Goal: Task Accomplishment & Management: Manage account settings

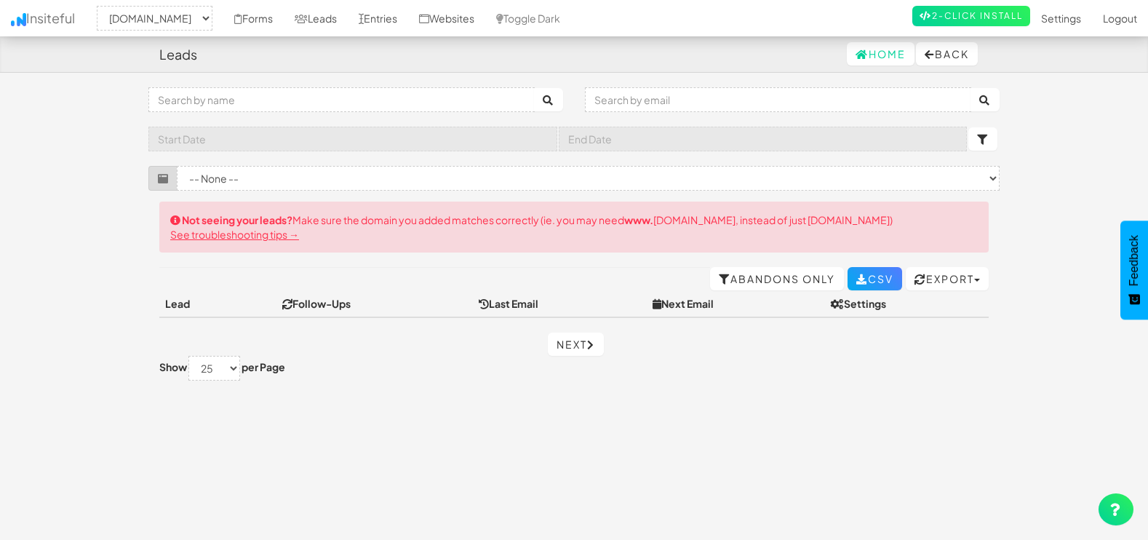
select select "1505"
click at [314, 13] on link "Leads" at bounding box center [316, 18] width 64 height 36
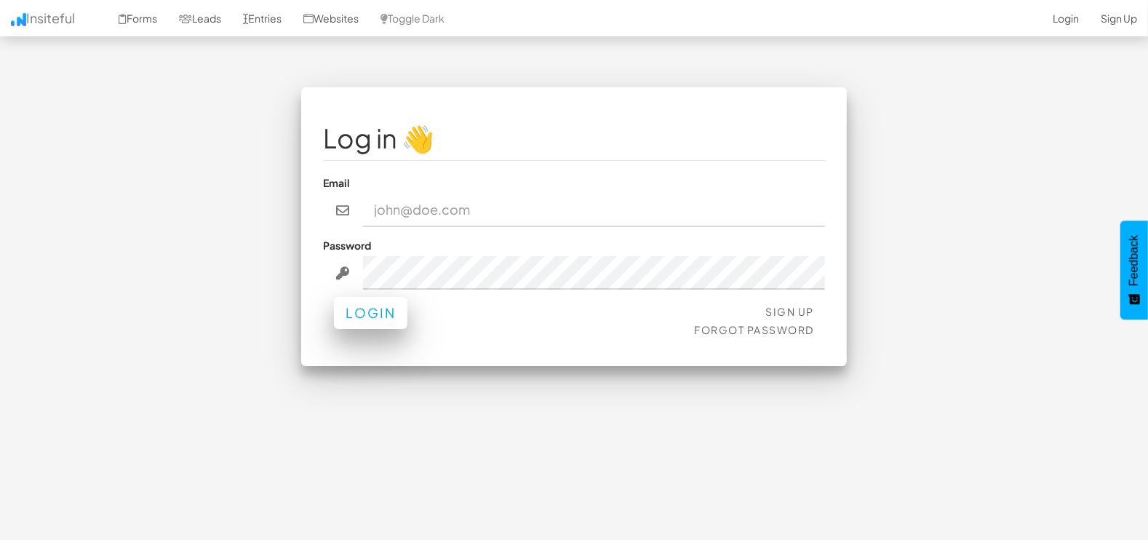
type input "marketing@mapsted.com"
click at [367, 311] on button "Login" at bounding box center [370, 313] width 73 height 32
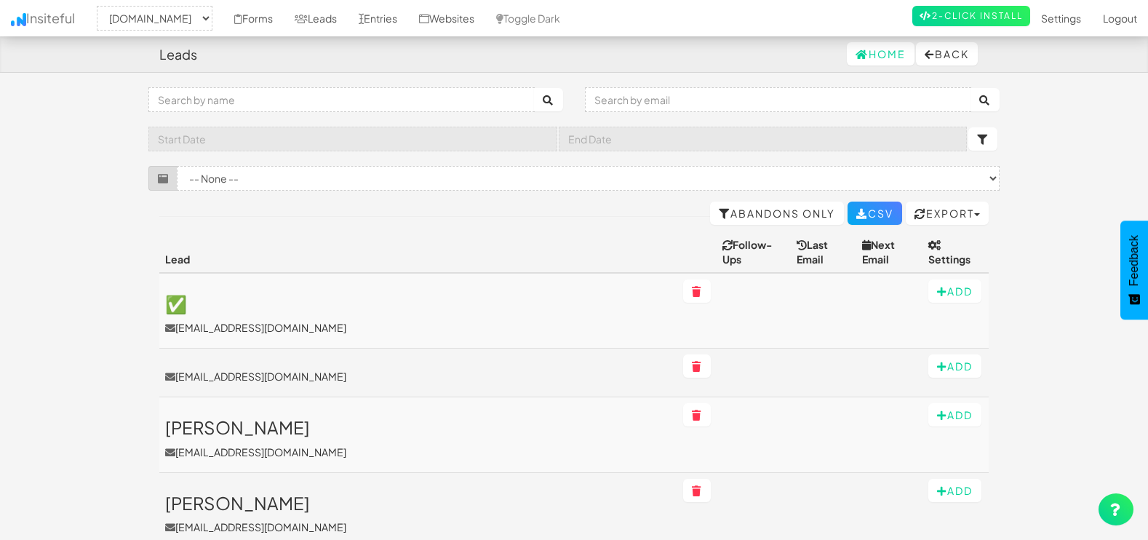
select select "1505"
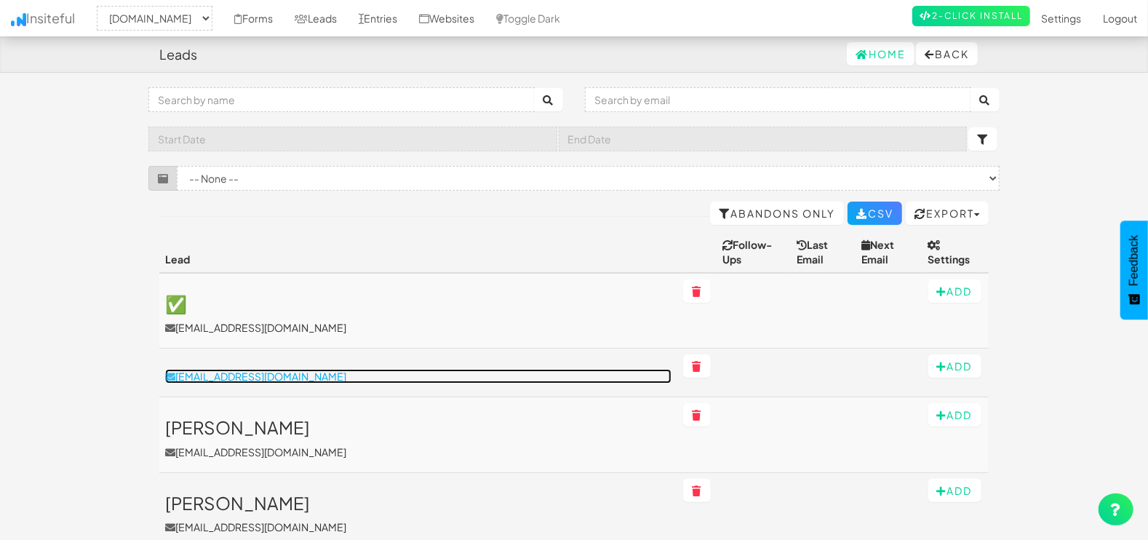
click at [254, 369] on p "[EMAIL_ADDRESS][DOMAIN_NAME]" at bounding box center [418, 376] width 506 height 15
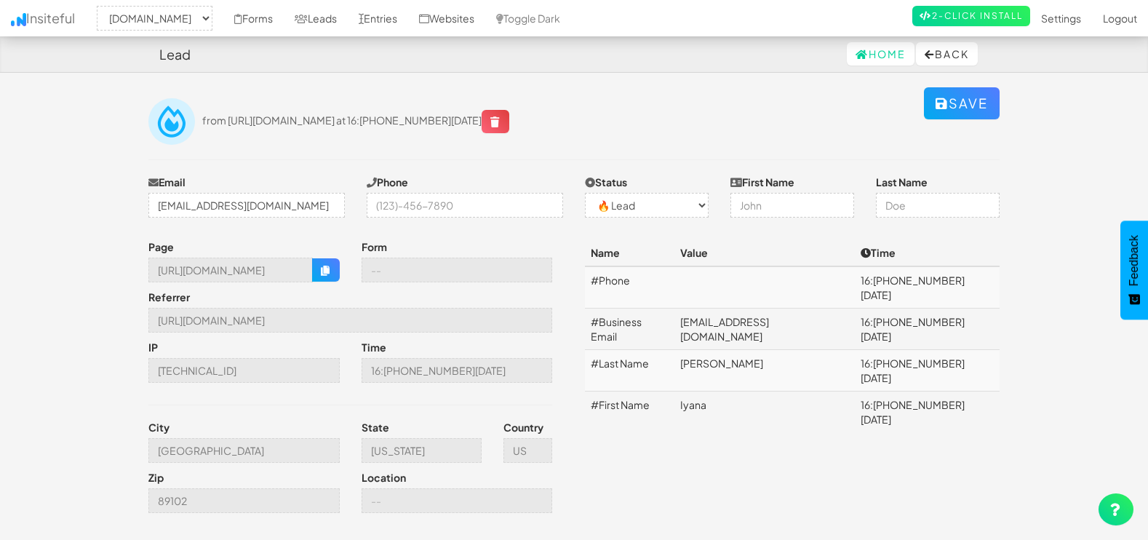
select select "1505"
select select "0"
drag, startPoint x: 154, startPoint y: 269, endPoint x: 311, endPoint y: 279, distance: 157.5
click at [311, 279] on input "https://mapsted.com/contact-us" at bounding box center [230, 270] width 164 height 25
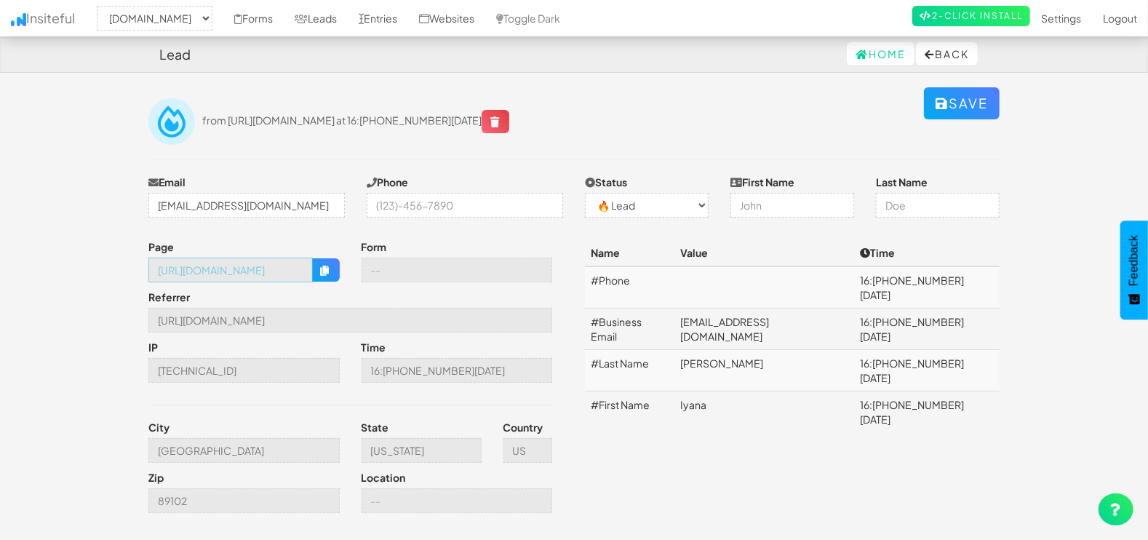
scroll to position [0, 0]
click at [295, 17] on icon at bounding box center [301, 19] width 13 height 10
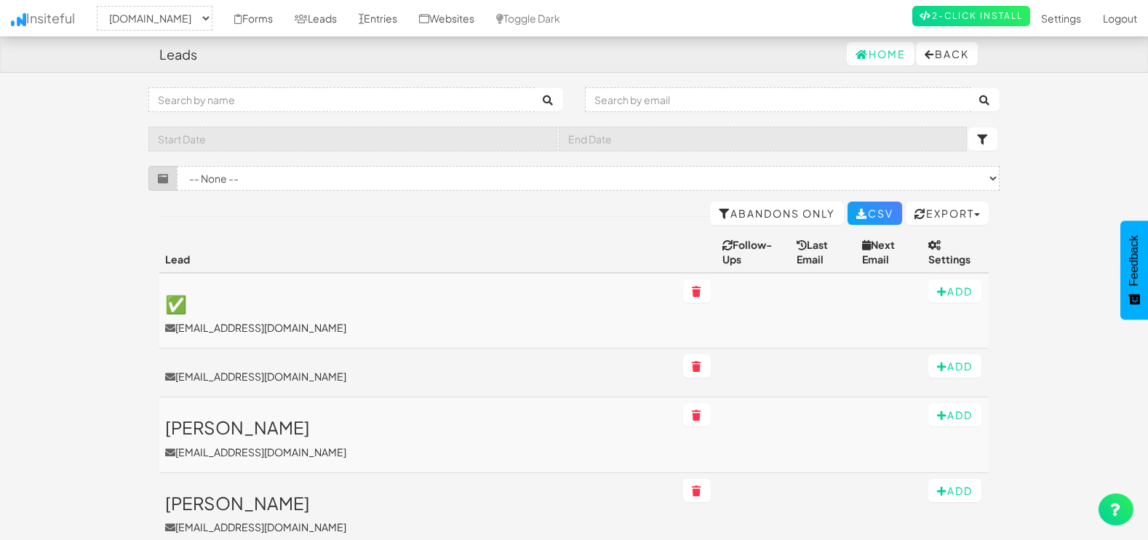
select select "1505"
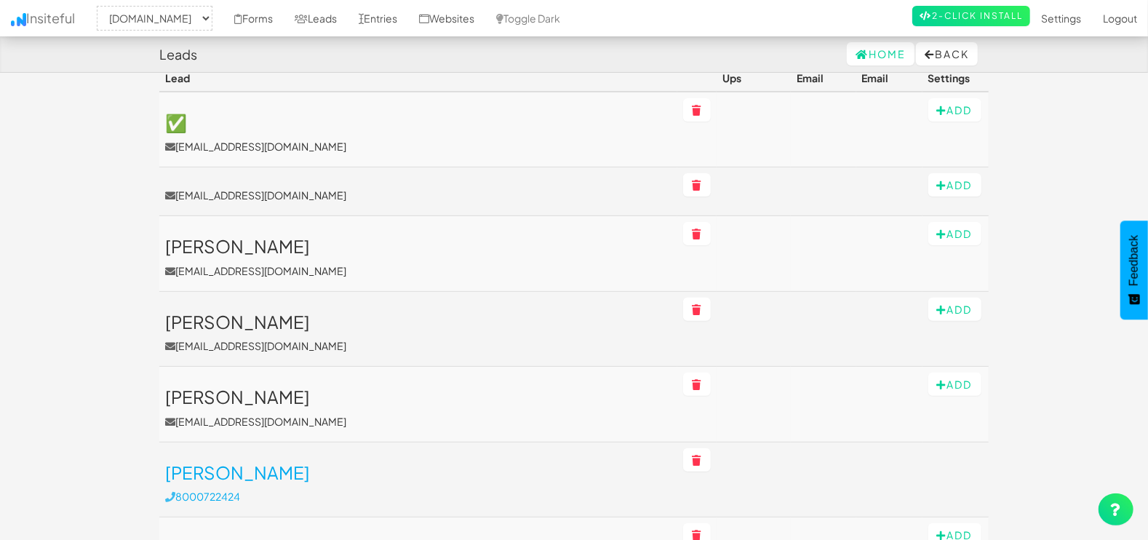
scroll to position [242, 0]
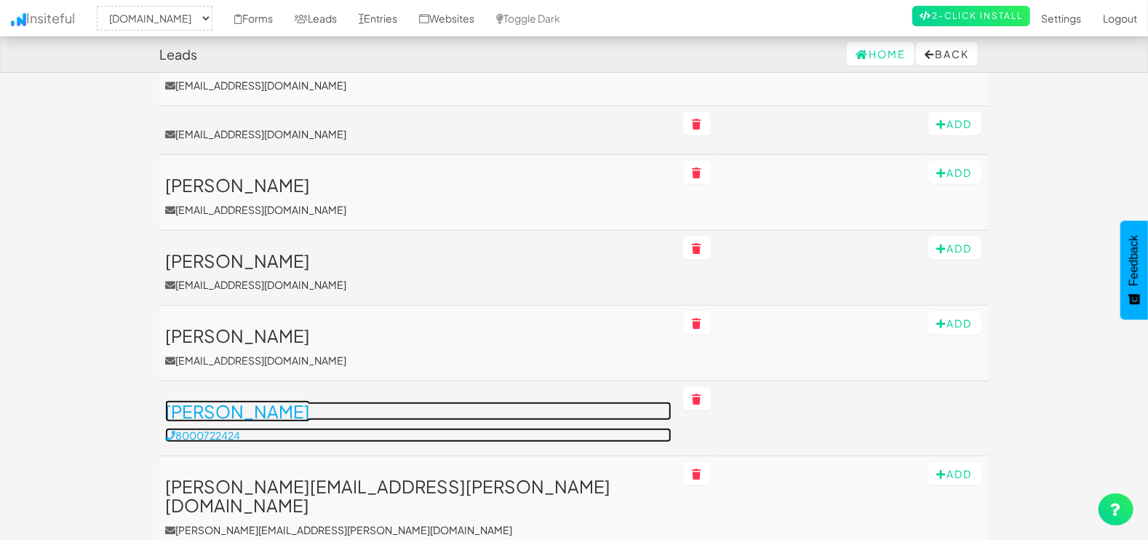
click at [251, 411] on link "[PERSON_NAME] 8000722424" at bounding box center [418, 422] width 506 height 41
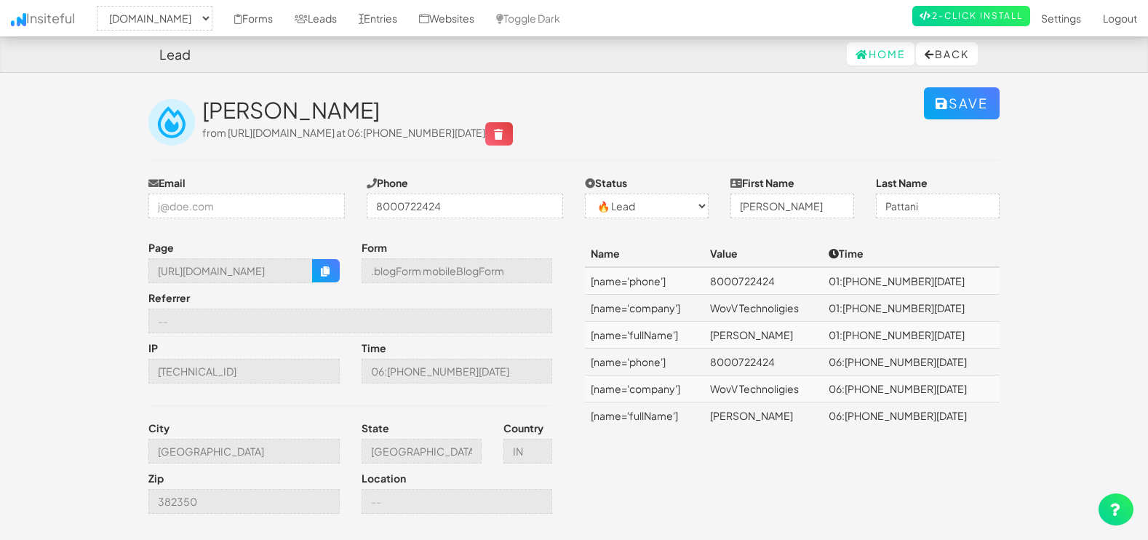
select select "1505"
select select "0"
